Goal: Communication & Community: Share content

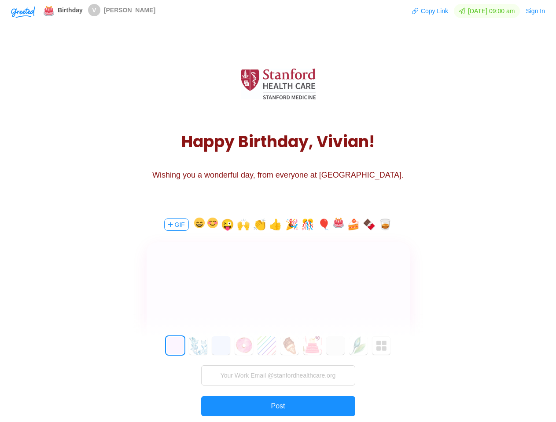
click at [278, 211] on div "GIF 😜 🙌 👏 👍 🎉 🎊 🎈 🍰 🍫 🥃 0 1 2 3 4 5 6 7 8 9 10 11 12 13 14 15 16 17 18 19 20 21…" at bounding box center [278, 333] width 264 height 252
click at [23, 11] on img "button" at bounding box center [23, 12] width 24 height 12
click at [426, 11] on button "Copy Link" at bounding box center [429, 11] width 37 height 14
click at [535, 11] on button "Sign In" at bounding box center [535, 11] width 20 height 14
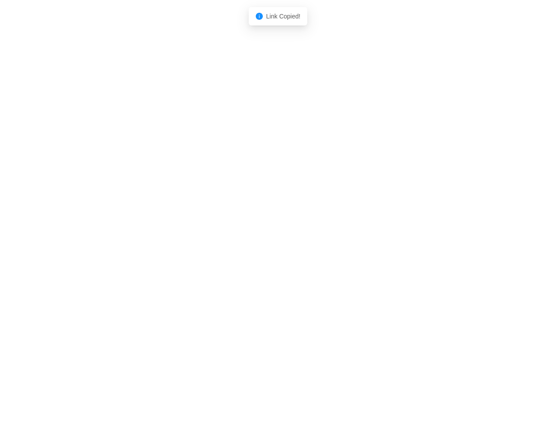
click at [176, 225] on body "Shadow: (click to exit) Link Copied!" at bounding box center [278, 211] width 556 height 422
click at [198, 225] on body "Shadow: (click to exit) Link Copied!" at bounding box center [278, 211] width 556 height 422
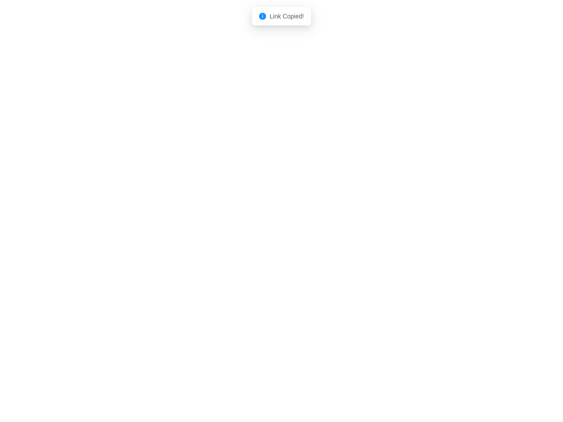
click at [211, 225] on body "Shadow: (click to exit) Link Copied!" at bounding box center [281, 211] width 563 height 422
click at [226, 225] on body "Shadow: (click to exit) Link Copied!" at bounding box center [281, 211] width 563 height 422
click at [243, 225] on body "Shadow: (click to exit) Link Copied!" at bounding box center [281, 211] width 563 height 422
click at [260, 225] on body "Shadow: (click to exit) Link Copied!" at bounding box center [281, 211] width 563 height 422
